Goal: Task Accomplishment & Management: Use online tool/utility

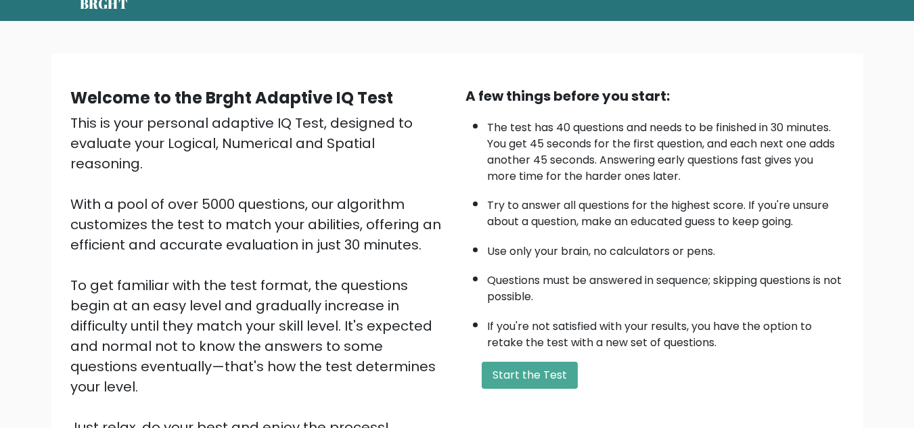
scroll to position [54, 0]
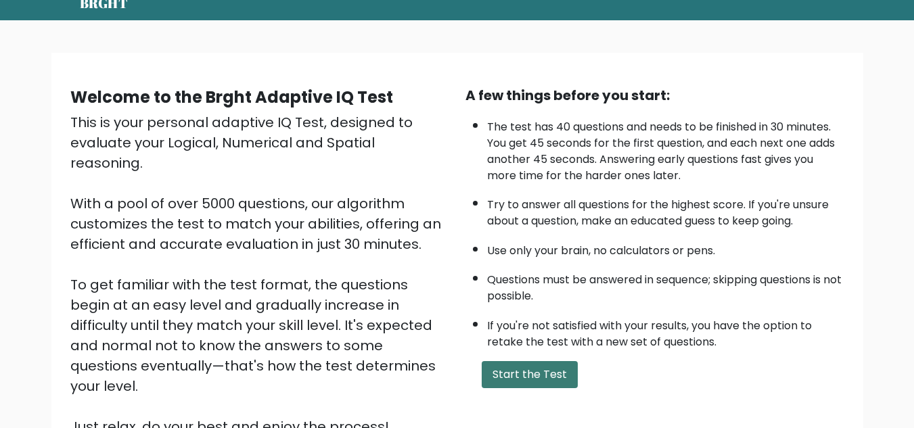
click at [531, 376] on button "Start the Test" at bounding box center [530, 374] width 96 height 27
click at [523, 363] on button "Start the Test" at bounding box center [530, 374] width 96 height 27
click at [560, 379] on button "Start the Test" at bounding box center [530, 374] width 96 height 27
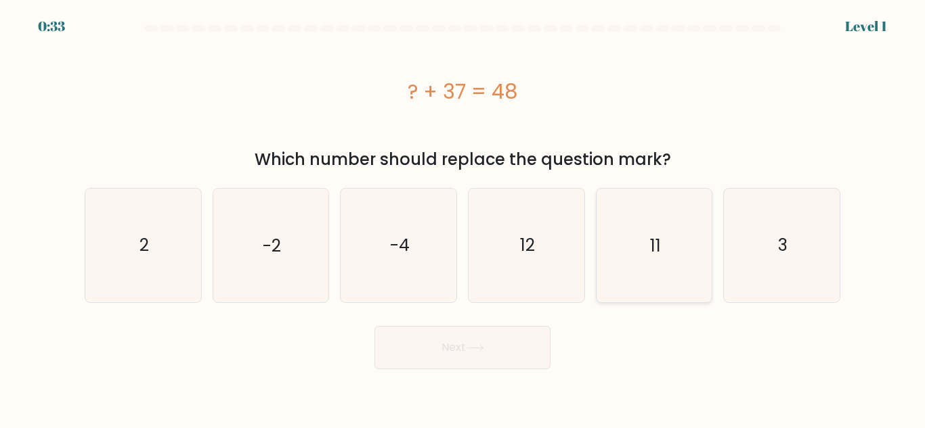
click at [638, 261] on icon "11" at bounding box center [653, 245] width 113 height 113
click at [463, 218] on input "e. 11" at bounding box center [462, 216] width 1 height 3
radio input "true"
click at [527, 336] on button "Next" at bounding box center [462, 347] width 176 height 43
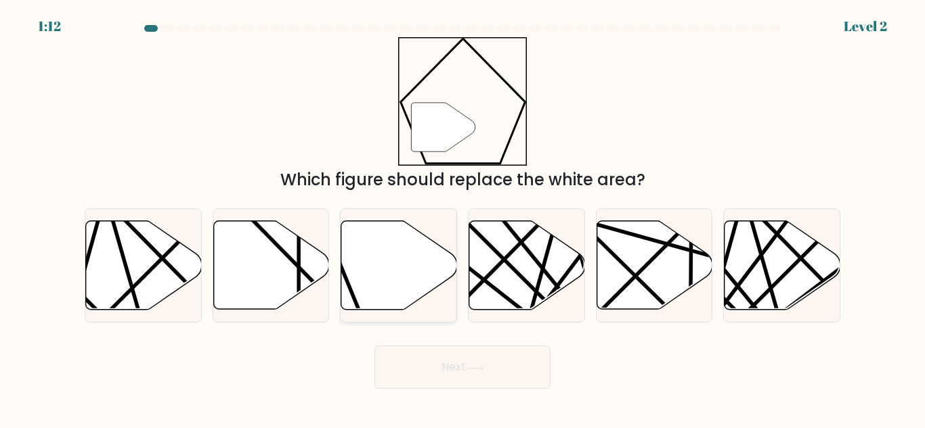
click at [372, 271] on icon at bounding box center [399, 265] width 116 height 89
click at [462, 218] on input "c." at bounding box center [462, 216] width 1 height 3
radio input "true"
click at [485, 382] on button "Next" at bounding box center [462, 367] width 176 height 43
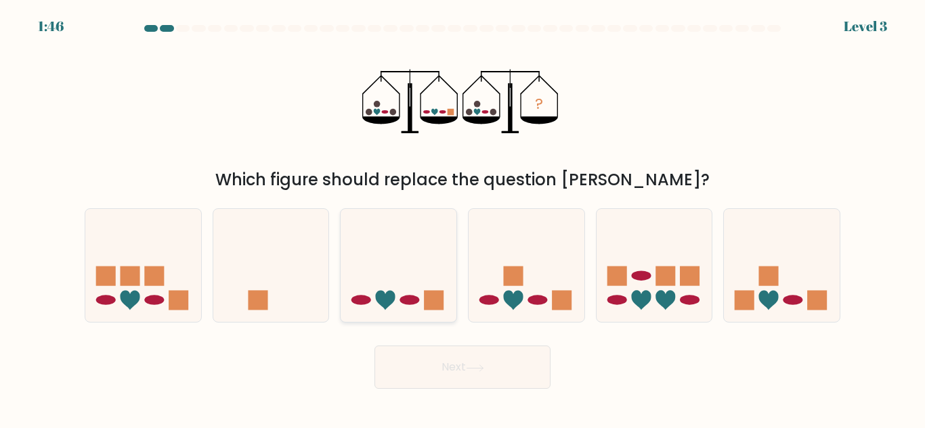
click at [424, 260] on icon at bounding box center [398, 265] width 116 height 95
click at [462, 218] on input "c." at bounding box center [462, 216] width 1 height 3
radio input "true"
click at [476, 362] on button "Next" at bounding box center [462, 367] width 176 height 43
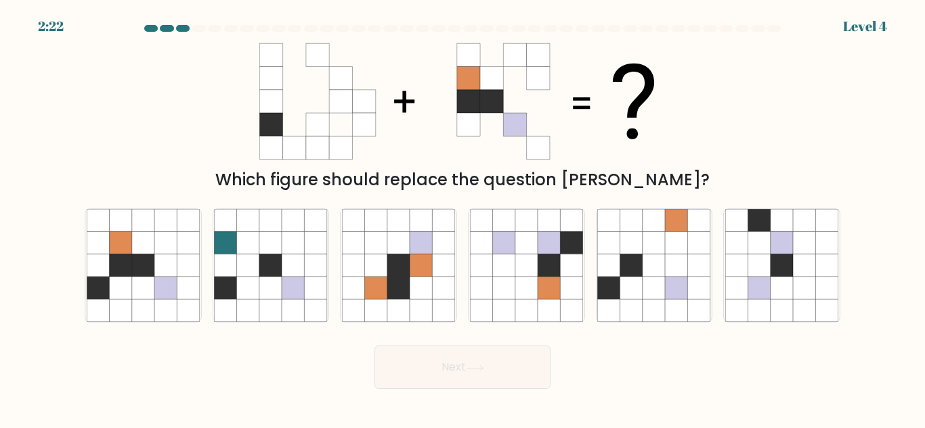
click at [168, 29] on div at bounding box center [167, 28] width 14 height 7
click at [183, 26] on div at bounding box center [183, 28] width 14 height 7
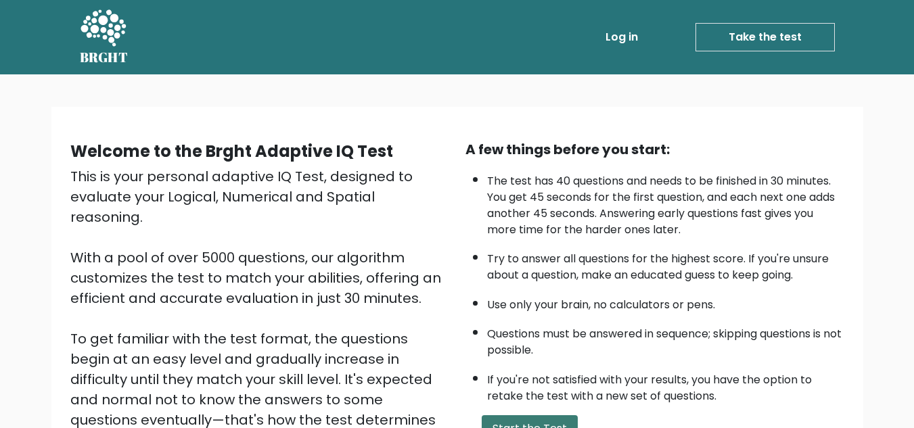
click at [543, 426] on button "Start the Test" at bounding box center [530, 429] width 96 height 27
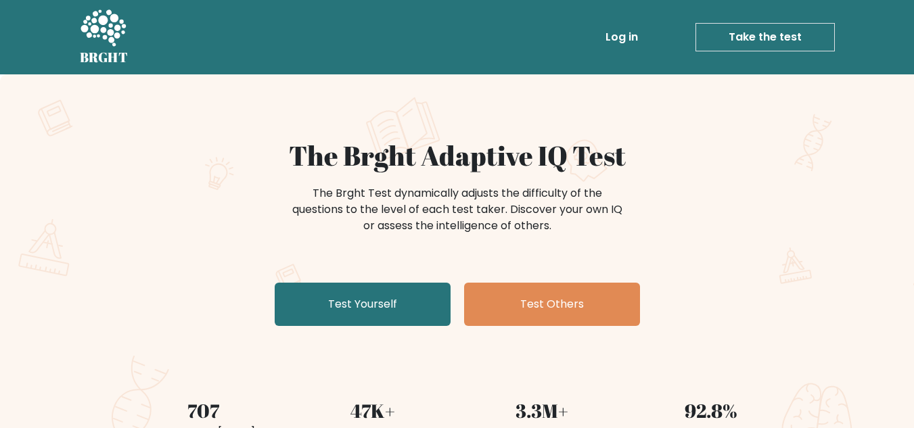
click at [709, 35] on link "Take the test" at bounding box center [765, 37] width 139 height 28
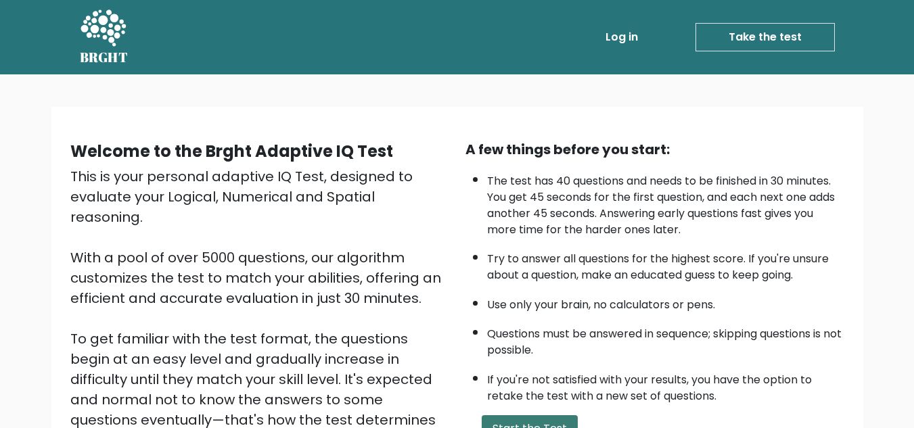
click at [520, 421] on button "Start the Test" at bounding box center [530, 429] width 96 height 27
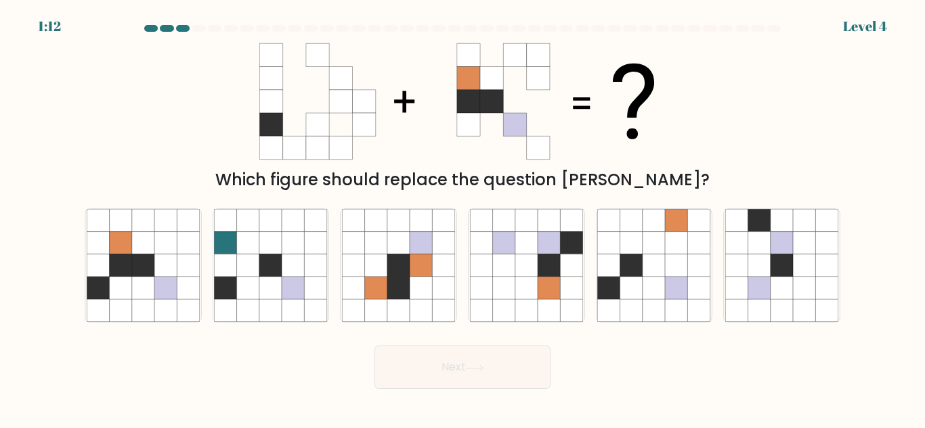
click at [168, 24] on div "1:12 Level 4" at bounding box center [462, 18] width 925 height 37
drag, startPoint x: 168, startPoint y: 24, endPoint x: 467, endPoint y: -22, distance: 302.8
click at [467, 0] on html "1:12 Level 4" at bounding box center [462, 214] width 925 height 428
